Goal: Task Accomplishment & Management: Manage account settings

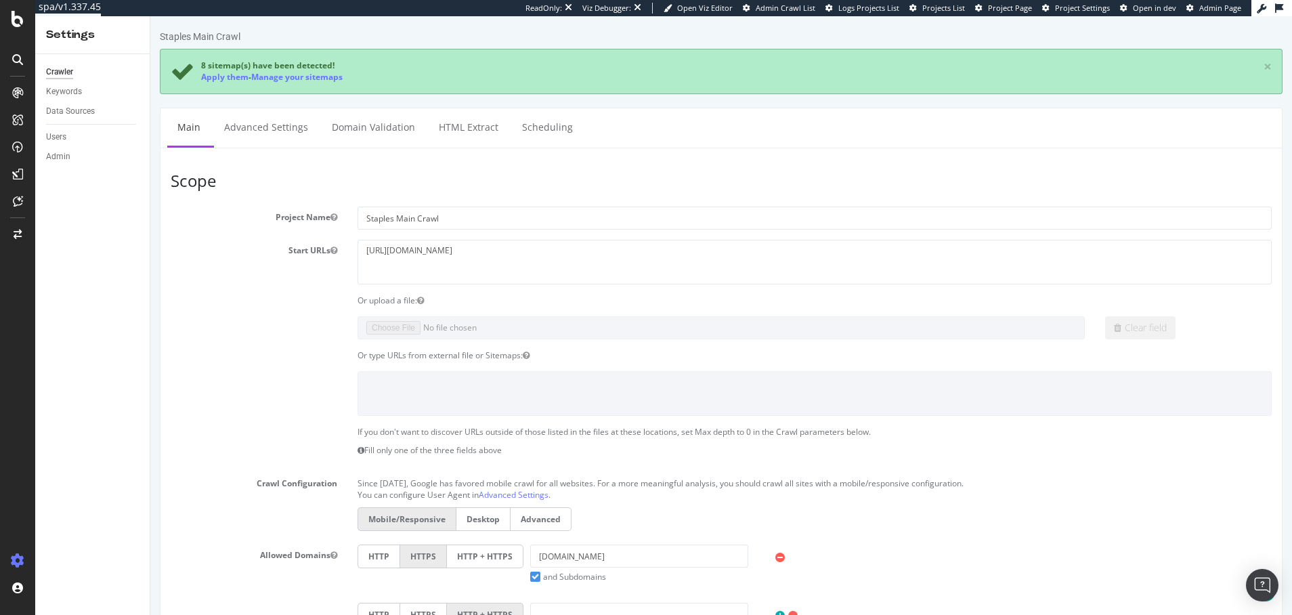
scroll to position [599, 0]
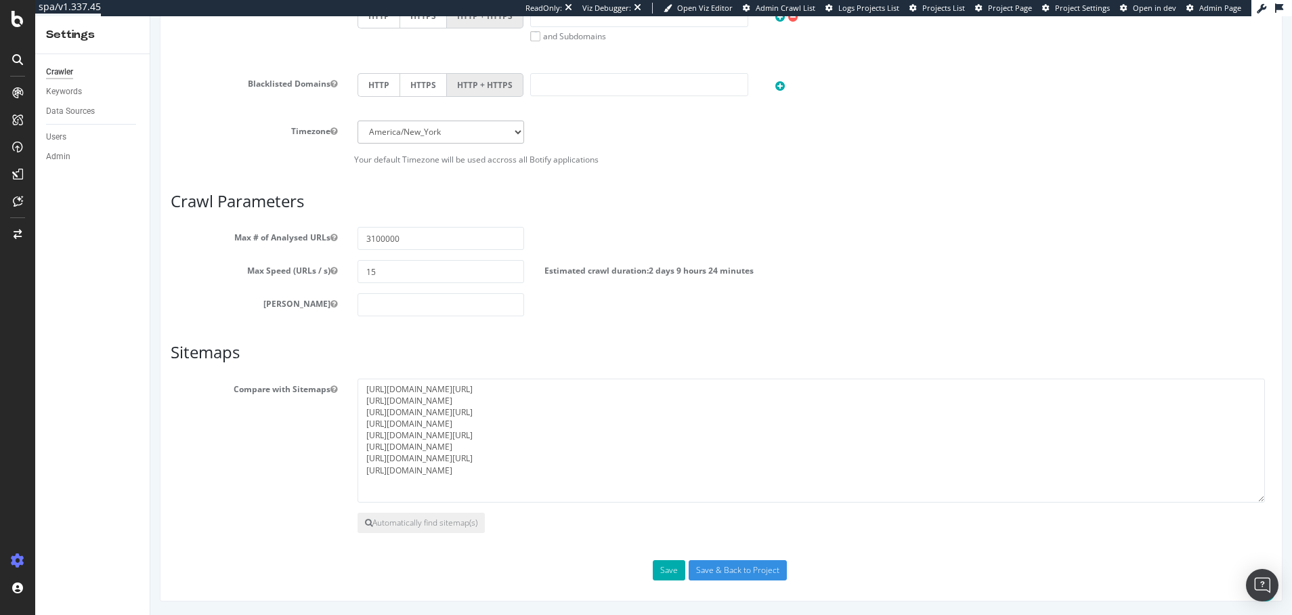
click at [317, 460] on div "Compare with Sitemaps https://www.​sitemap.staples.com//sitemap-index.xml.gz ht…" at bounding box center [720, 441] width 1121 height 124
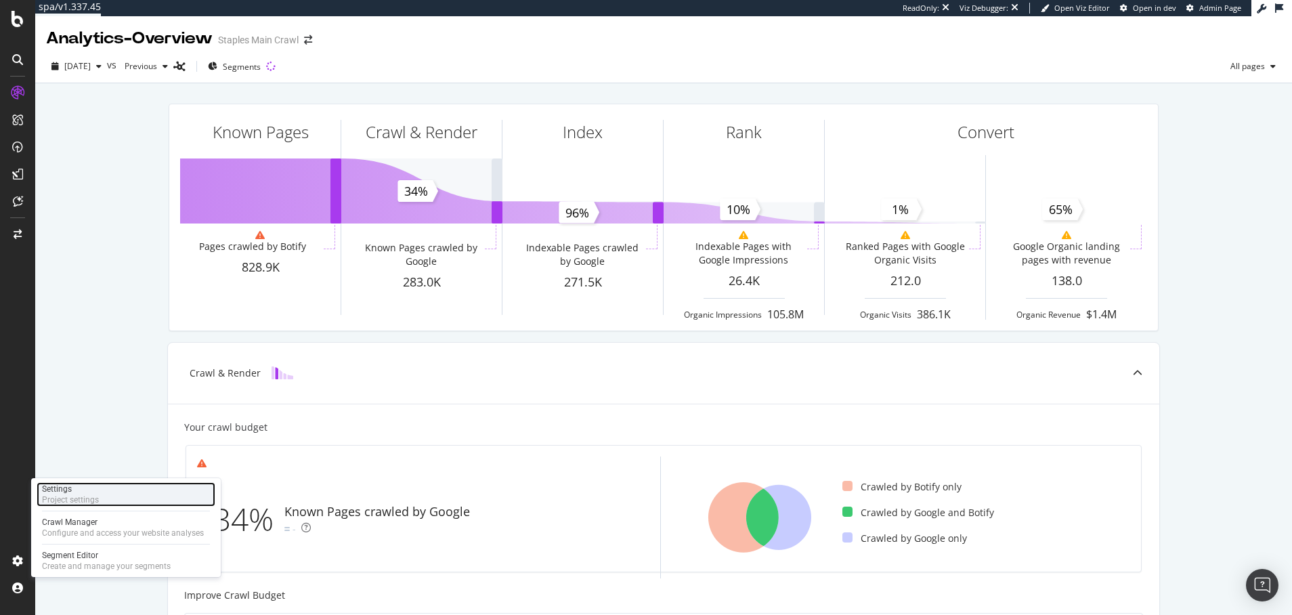
click at [53, 488] on div "Settings" at bounding box center [70, 489] width 57 height 11
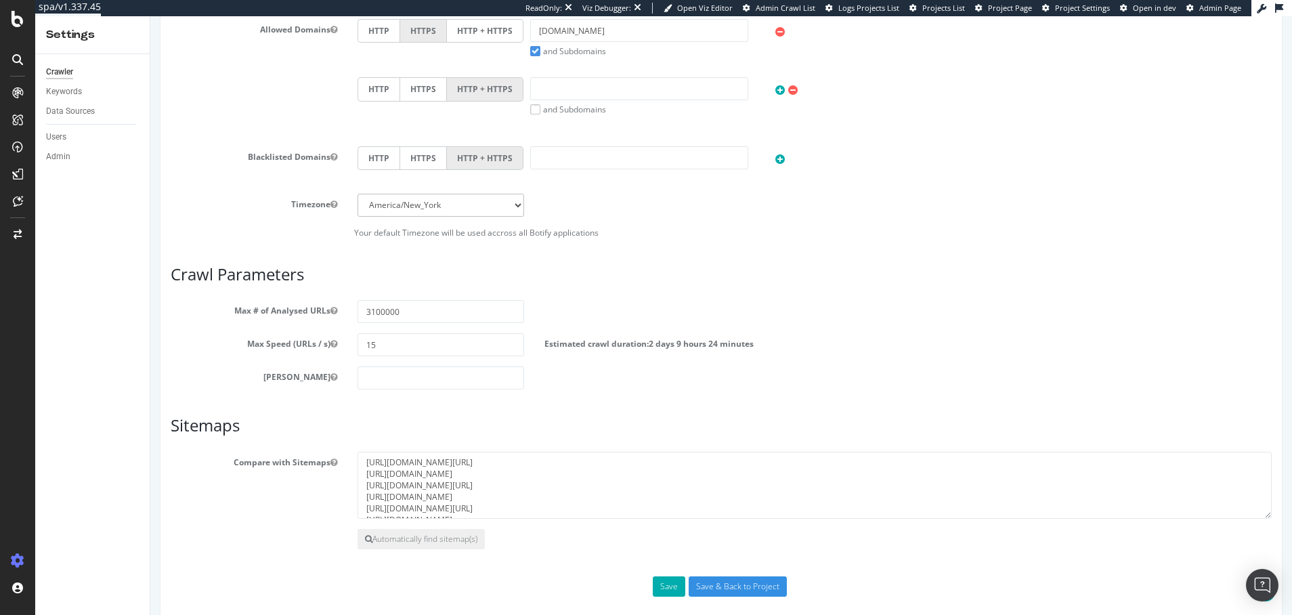
scroll to position [542, 0]
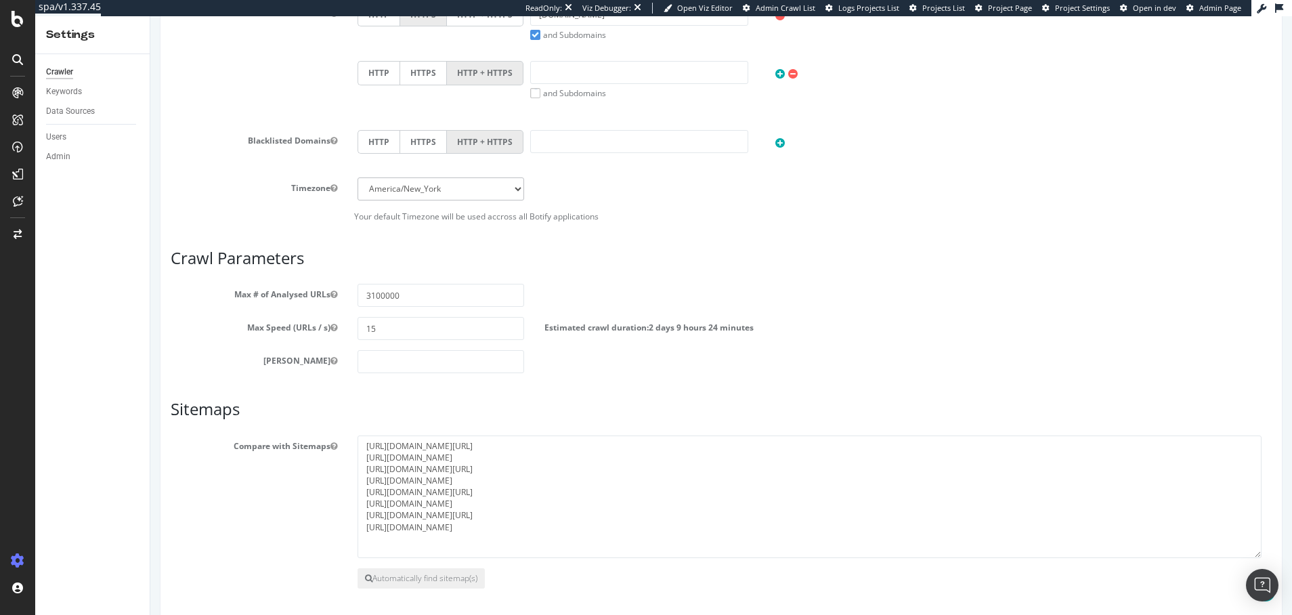
drag, startPoint x: 1258, startPoint y: 498, endPoint x: 1257, endPoint y: 553, distance: 54.2
click at [1257, 553] on textarea "[URL]​[DOMAIN_NAME][URL] [URL][DOMAIN_NAME] [URL]​[DOMAIN_NAME][URL] [URL][DOMA…" at bounding box center [810, 496] width 904 height 123
click at [73, 149] on div "SiteCrawler" at bounding box center [74, 150] width 48 height 14
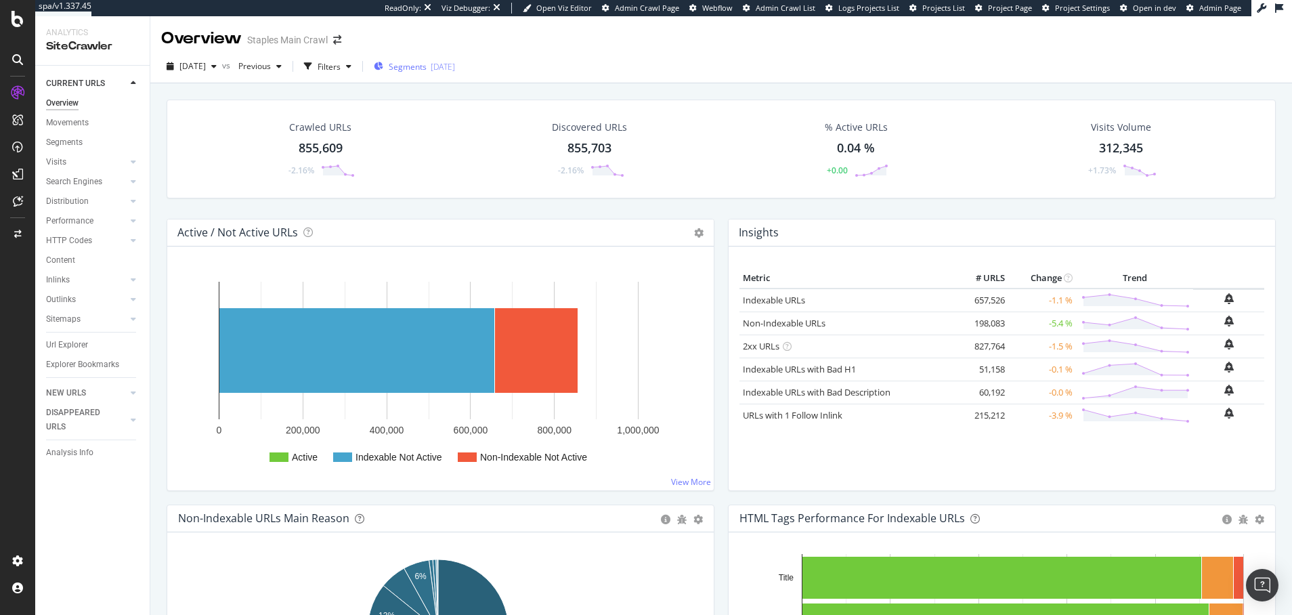
click at [427, 65] on span "Segments" at bounding box center [408, 67] width 38 height 12
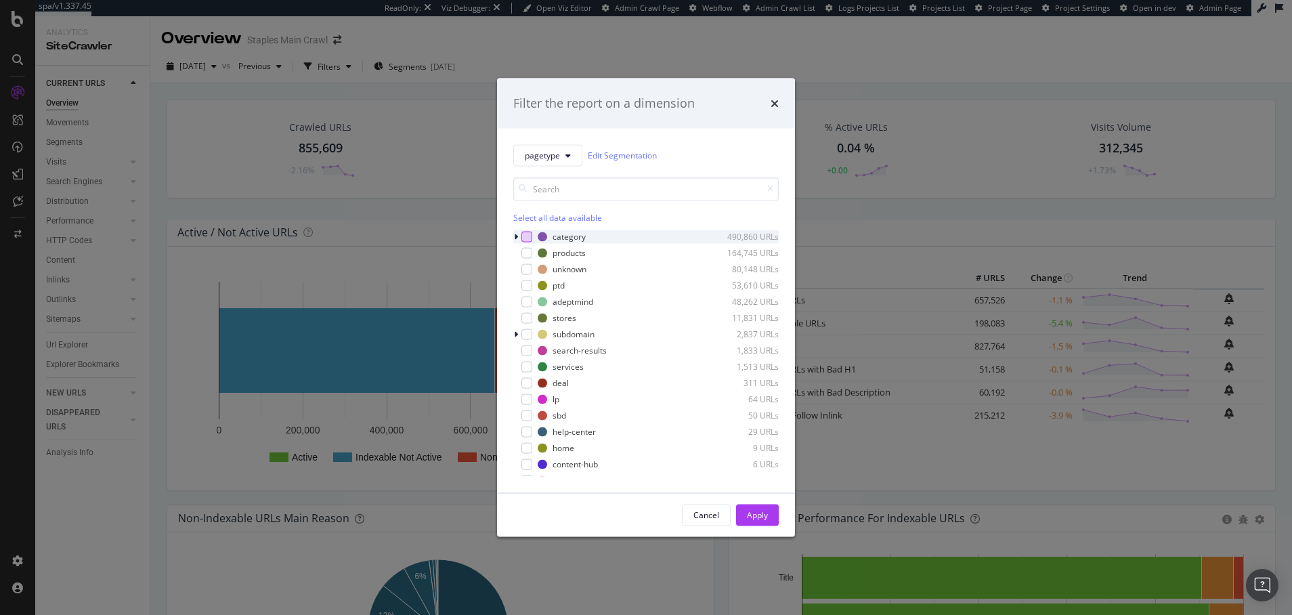
click at [526, 235] on div "modal" at bounding box center [526, 236] width 11 height 11
click at [527, 253] on div "modal" at bounding box center [526, 252] width 11 height 11
click at [516, 334] on icon "modal" at bounding box center [516, 334] width 4 height 8
click at [516, 334] on icon "modal" at bounding box center [515, 334] width 5 height 8
click at [758, 515] on div "Apply" at bounding box center [757, 515] width 21 height 12
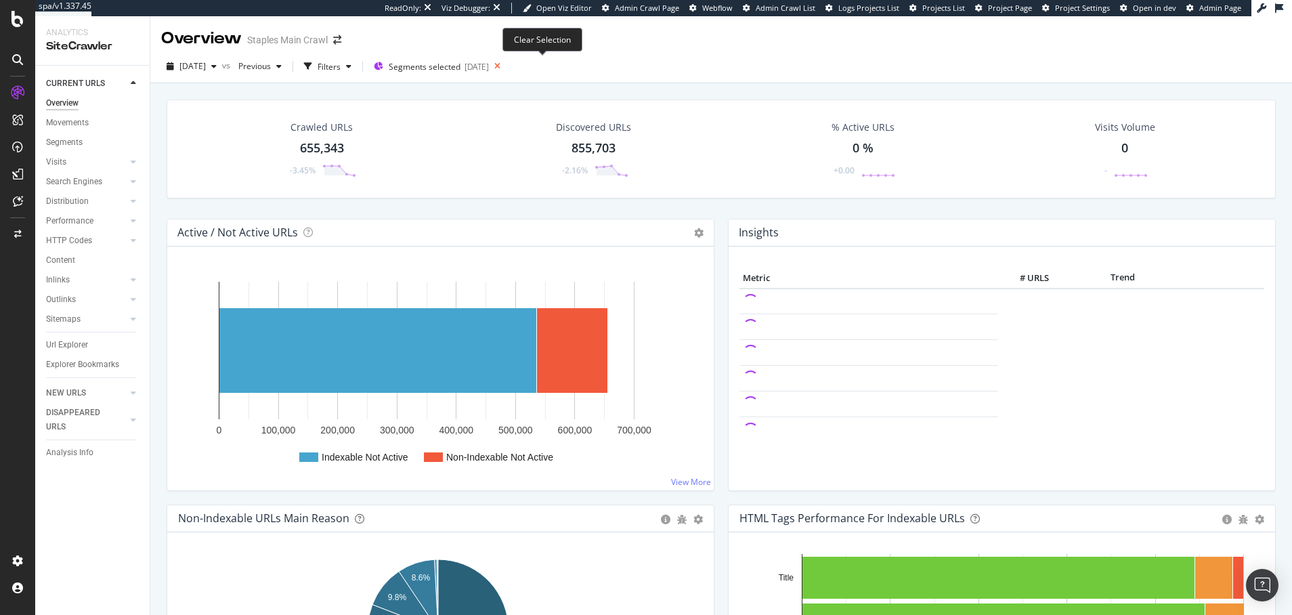
click at [506, 66] on icon at bounding box center [497, 66] width 17 height 19
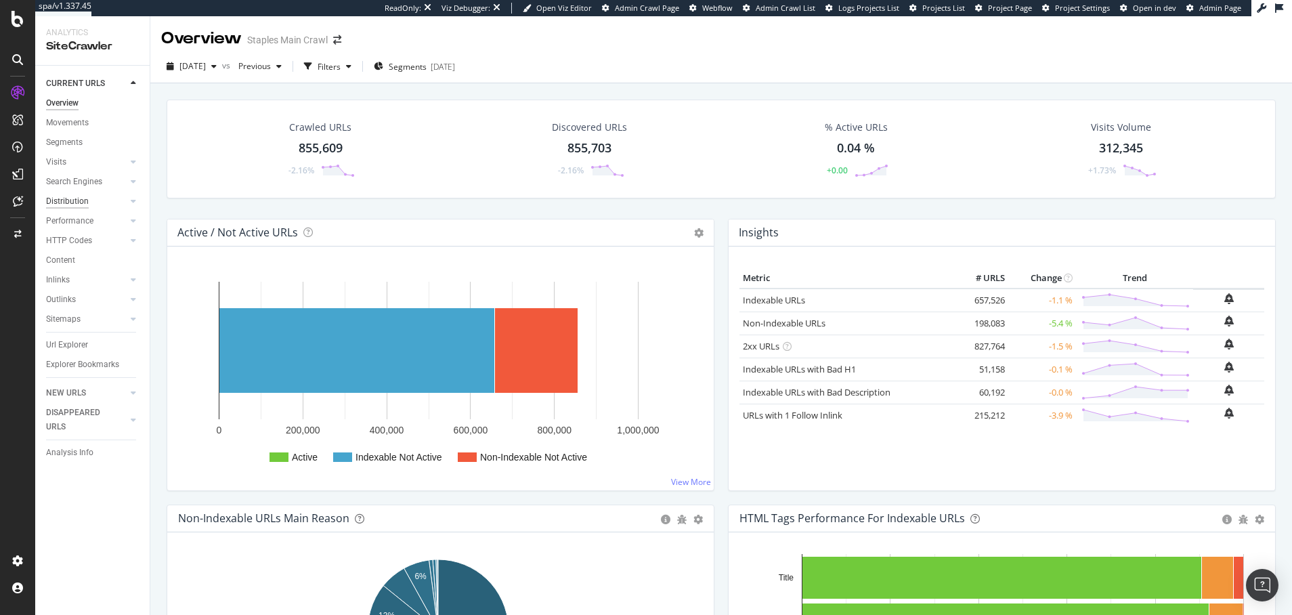
click at [75, 200] on div "Distribution" at bounding box center [67, 201] width 43 height 14
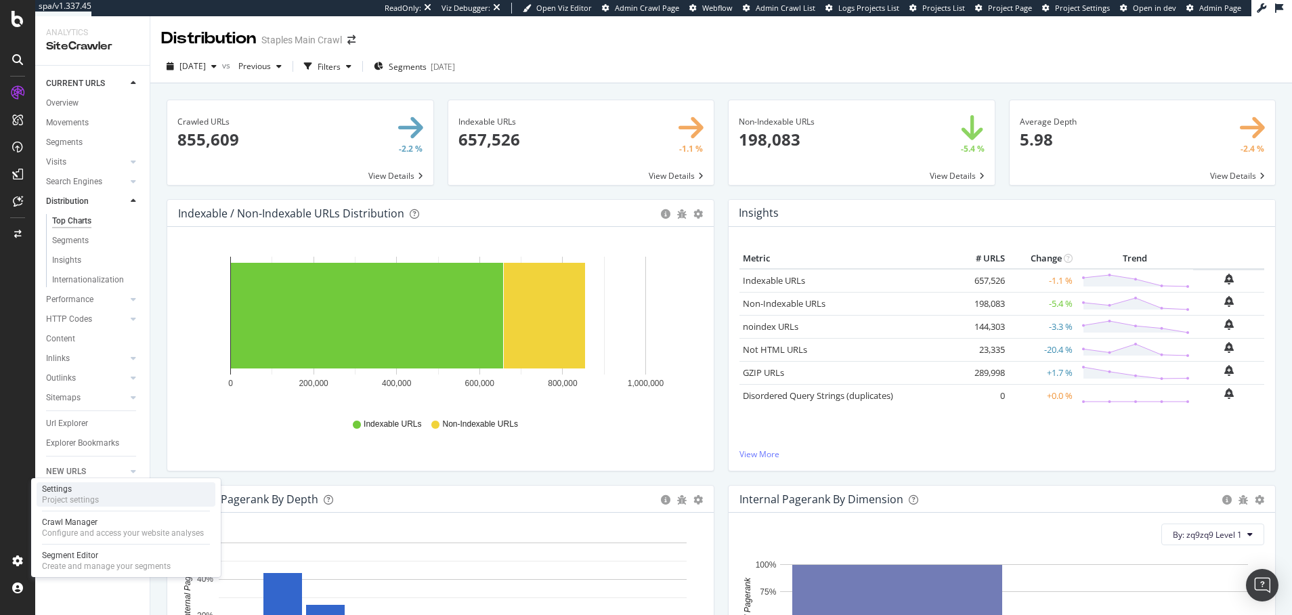
click at [58, 490] on div "Settings" at bounding box center [70, 489] width 57 height 11
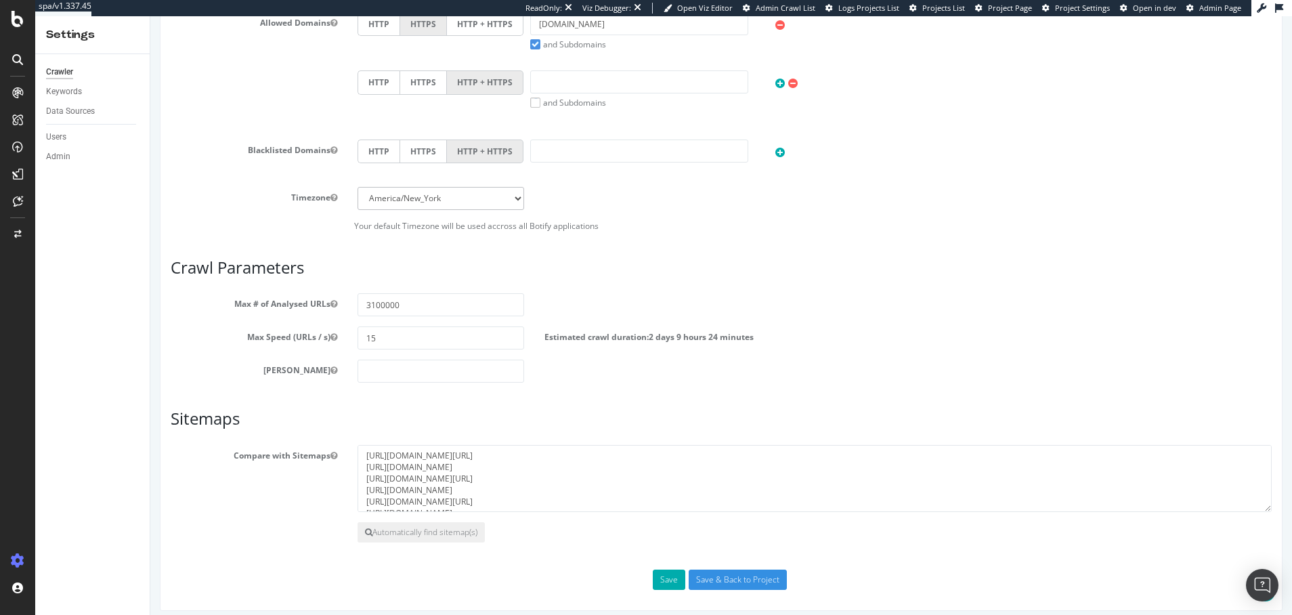
scroll to position [542, 0]
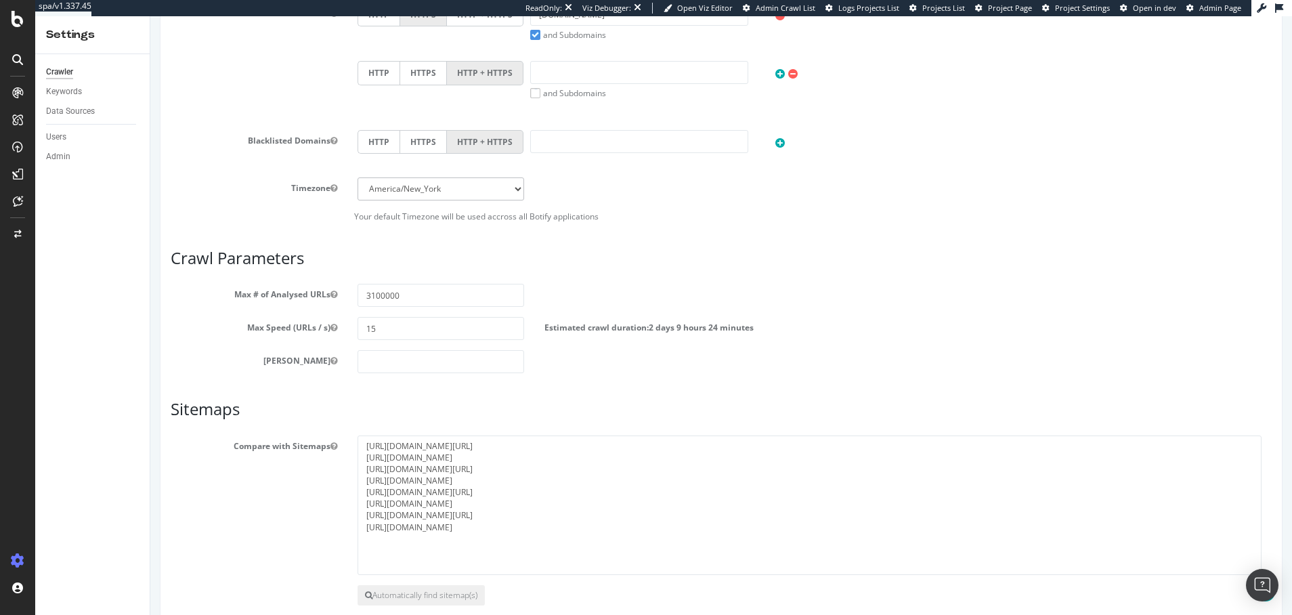
drag, startPoint x: 1258, startPoint y: 500, endPoint x: 1256, endPoint y: 566, distance: 65.7
click at [1256, 569] on textarea "[URL]​[DOMAIN_NAME][URL] [URL][DOMAIN_NAME] [URL]​[DOMAIN_NAME][URL] [URL][DOMA…" at bounding box center [810, 504] width 904 height 139
drag, startPoint x: 598, startPoint y: 530, endPoint x: 361, endPoint y: 448, distance: 250.6
click at [361, 448] on textarea "[URL]​[DOMAIN_NAME][URL] [URL][DOMAIN_NAME] [URL]​[DOMAIN_NAME][URL] [URL][DOMA…" at bounding box center [810, 503] width 904 height 136
paste textarea "[DOMAIN_NAME][URL] [URL][DOMAIN_NAME] [URL][DOMAIN_NAME] [URL][DOMAIN_NAME] [UR…"
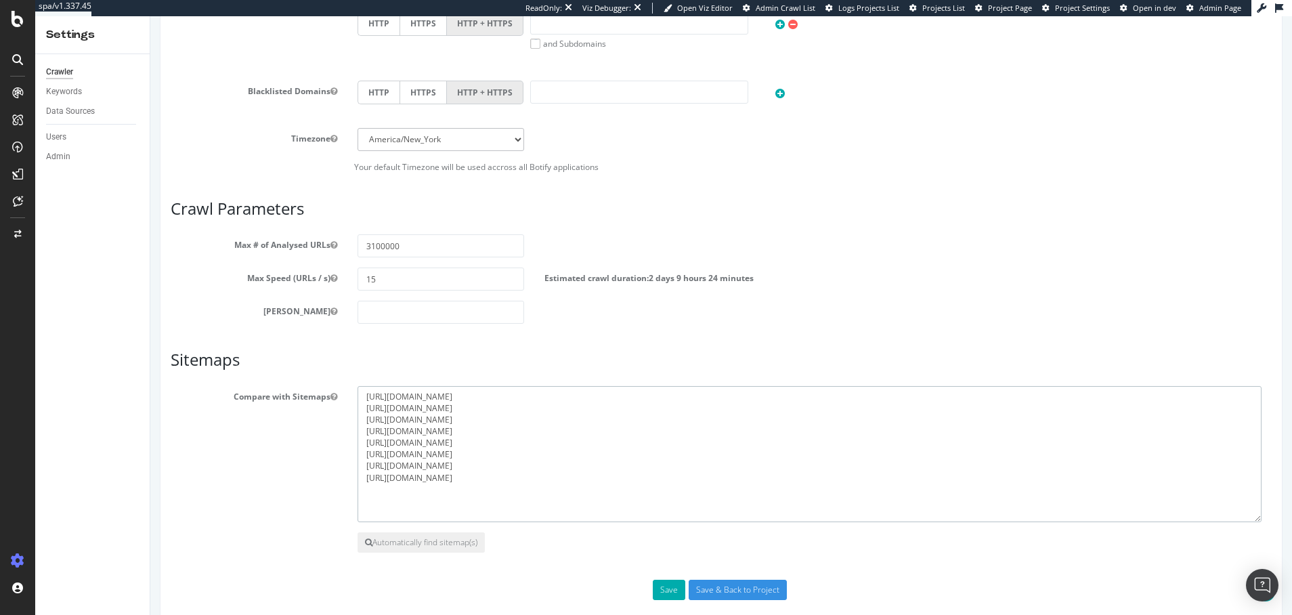
scroll to position [611, 0]
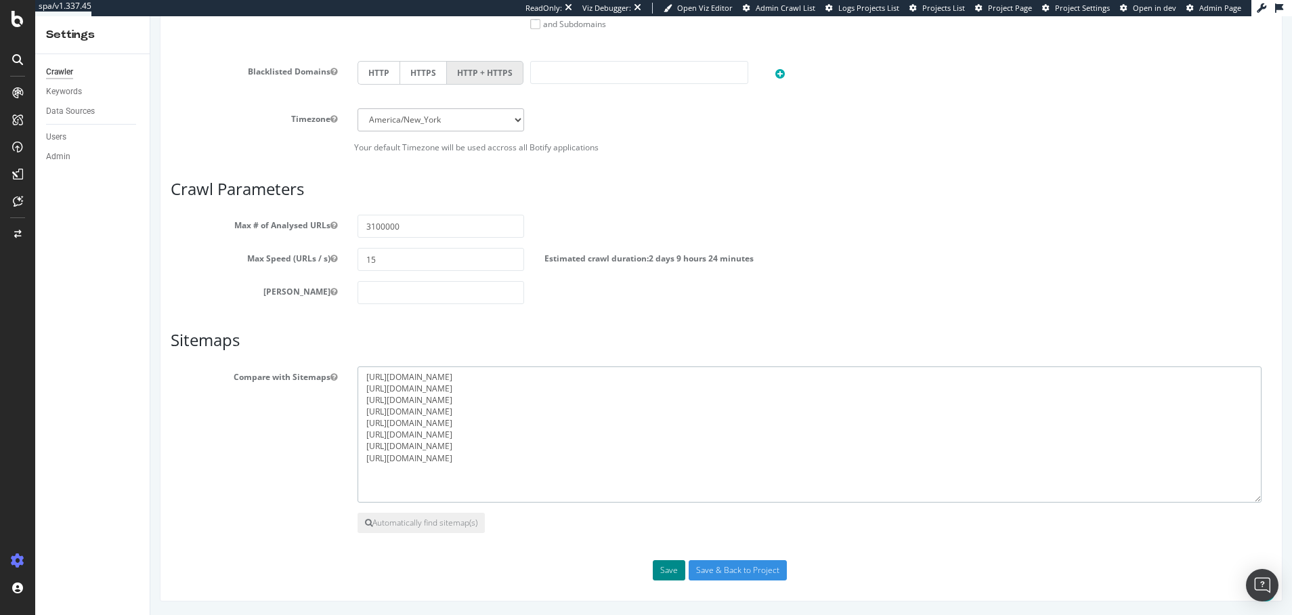
type textarea "[URL][DOMAIN_NAME] [URL][DOMAIN_NAME] [URL][DOMAIN_NAME] [URL][DOMAIN_NAME] [UR…"
click at [662, 567] on button "Save" at bounding box center [669, 570] width 33 height 20
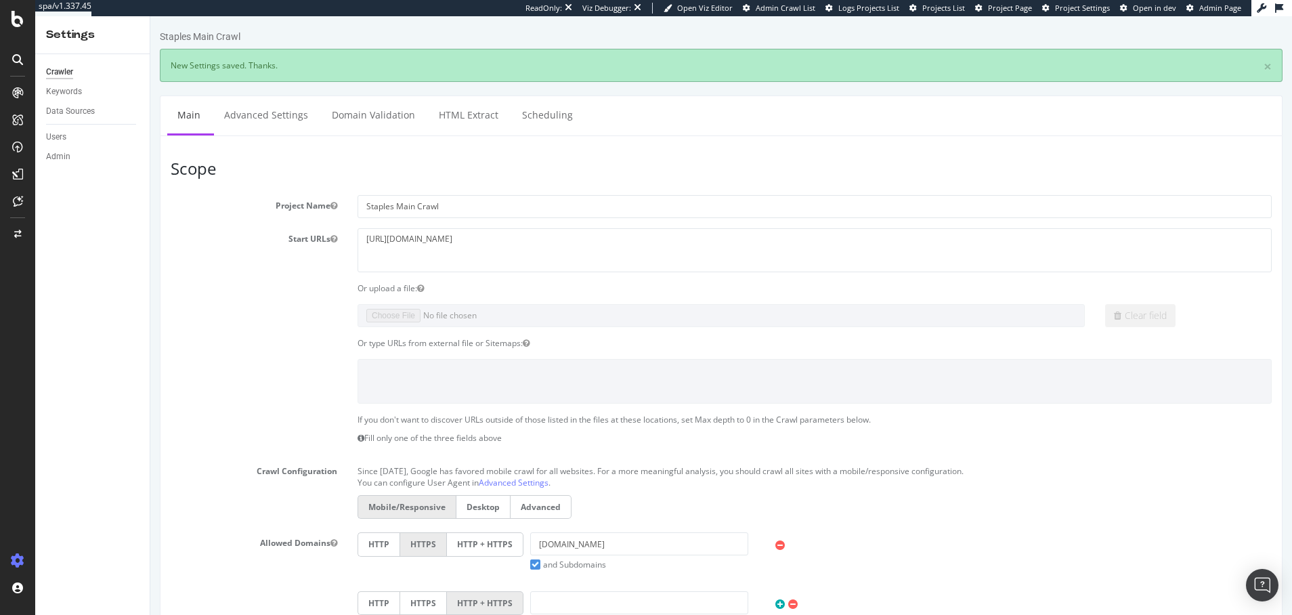
scroll to position [0, 0]
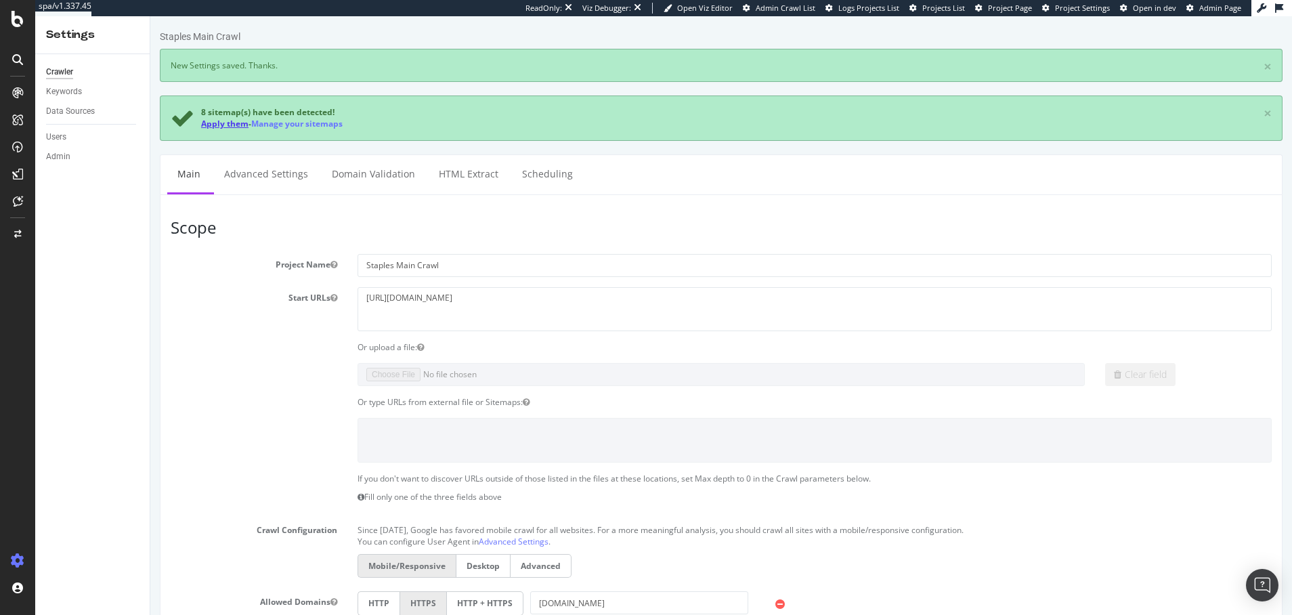
click at [212, 124] on link "Apply them" at bounding box center [224, 124] width 47 height 12
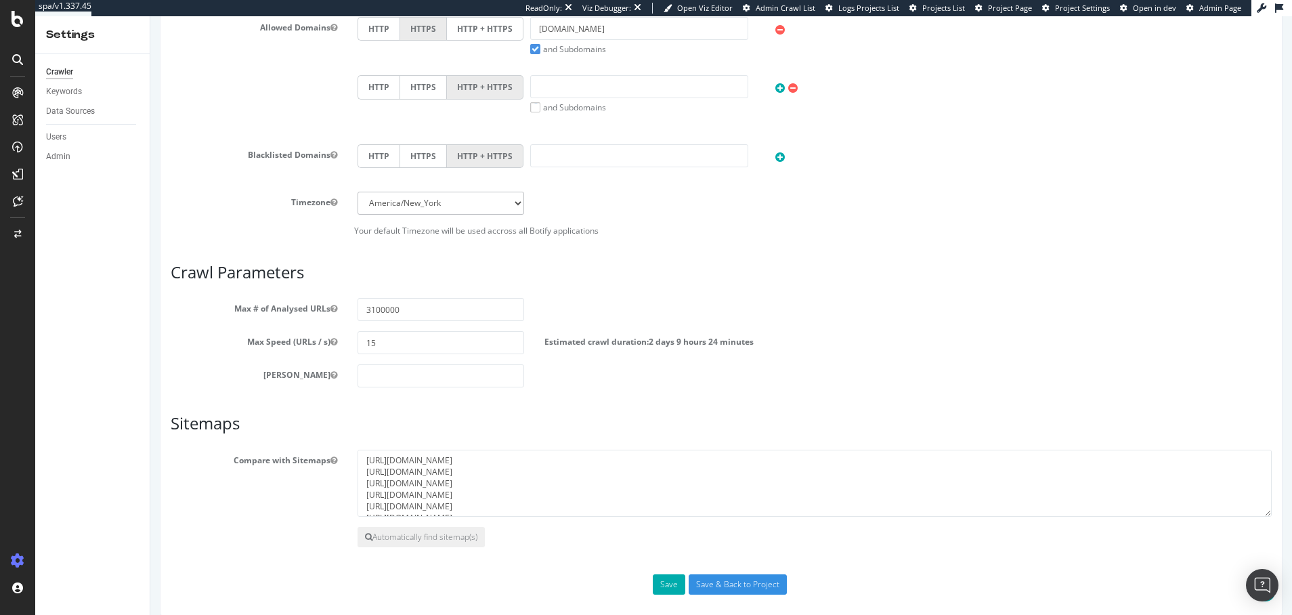
scroll to position [483, 0]
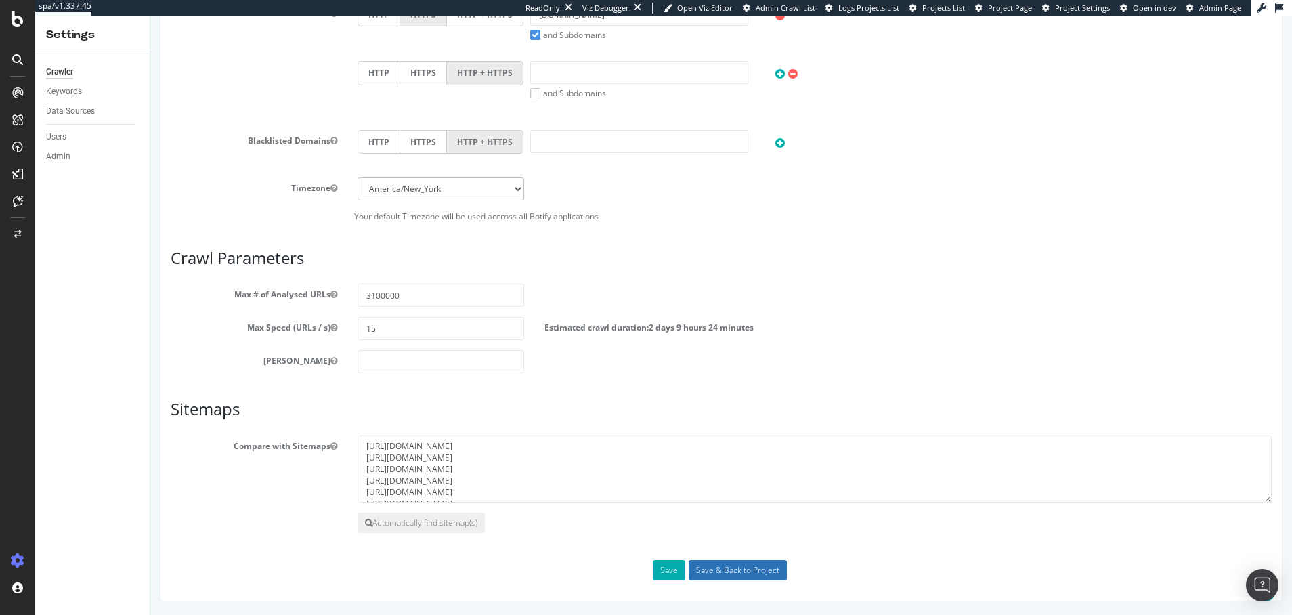
click at [722, 572] on input "Save & Back to Project" at bounding box center [738, 570] width 98 height 20
